Goal: Information Seeking & Learning: Find specific fact

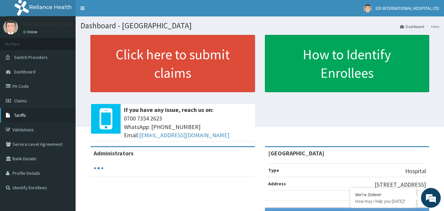
click at [24, 118] on link "Tariffs" at bounding box center [38, 115] width 76 height 14
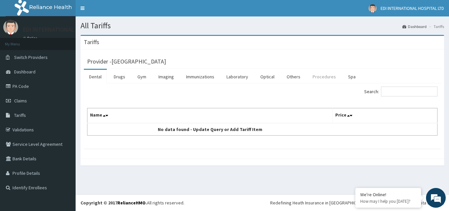
click at [318, 78] on link "Procedures" at bounding box center [325, 77] width 34 height 14
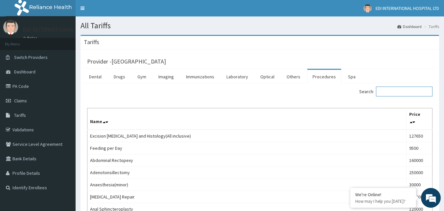
click at [405, 88] on input "Search:" at bounding box center [404, 92] width 57 height 10
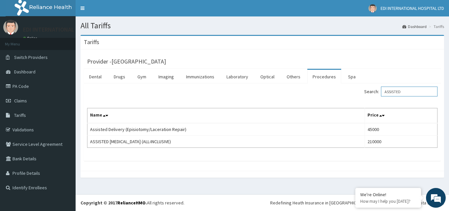
click at [414, 90] on input "ASSISTED" at bounding box center [409, 92] width 57 height 10
type input "A"
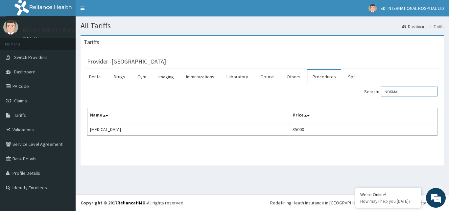
click at [413, 92] on input "NORMAL" at bounding box center [409, 92] width 57 height 10
type input "N"
